Goal: Task Accomplishment & Management: Use online tool/utility

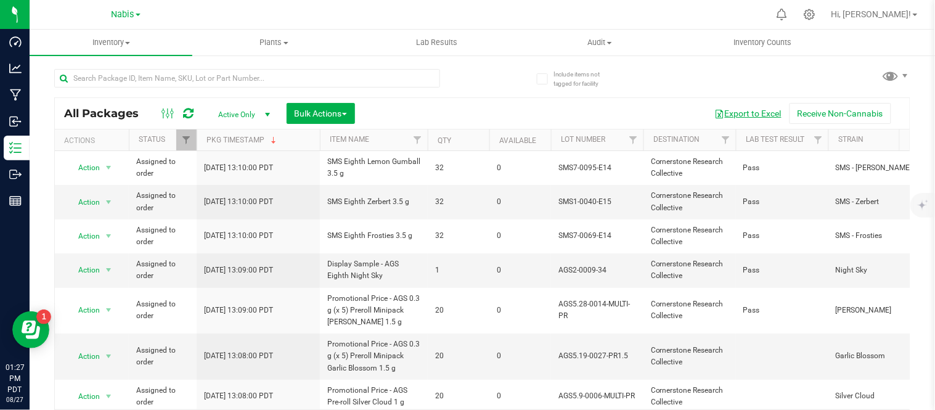
click at [716, 108] on button "Export to Excel" at bounding box center [748, 113] width 83 height 21
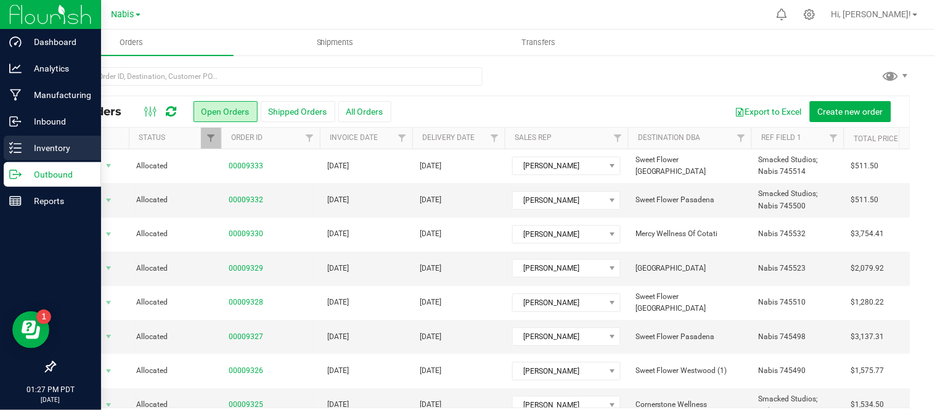
click at [10, 139] on div "Inventory" at bounding box center [52, 148] width 97 height 25
